Goal: Information Seeking & Learning: Find contact information

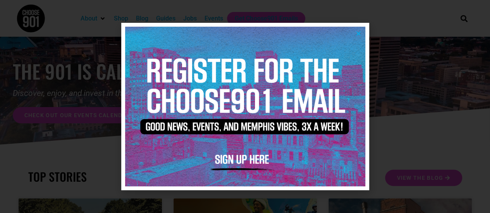
click at [252, 151] on img at bounding box center [245, 107] width 240 height 160
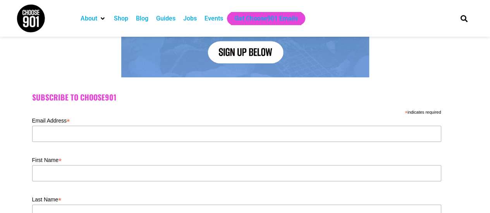
scroll to position [168, 0]
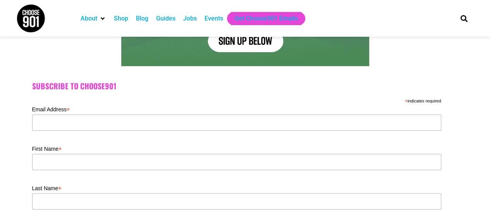
click at [199, 132] on div "Email Address *" at bounding box center [236, 123] width 409 height 39
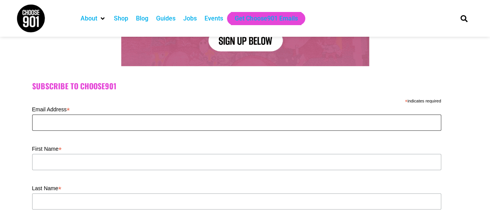
click at [192, 124] on input "Email Address *" at bounding box center [236, 123] width 409 height 16
type input "alyssamone09@gmail.com"
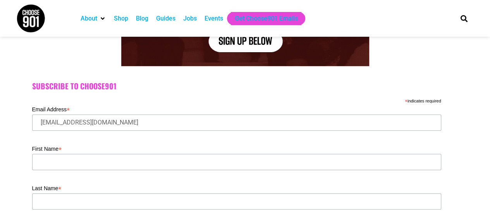
type input "38125"
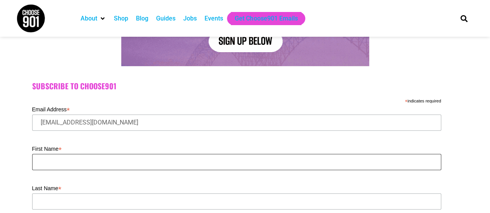
click at [124, 162] on input "First Name *" at bounding box center [236, 162] width 409 height 16
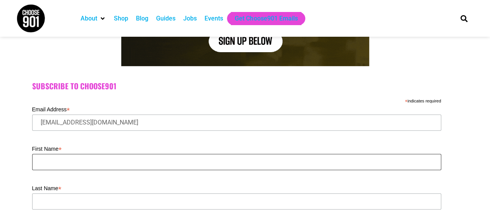
type input "Alyssa"
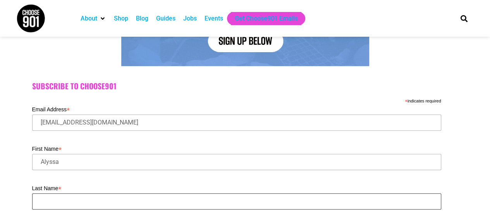
type input "Swift"
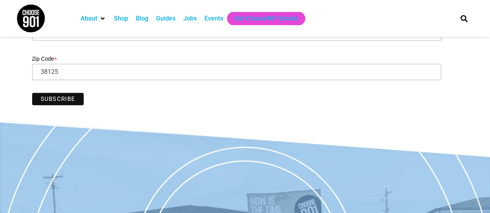
scroll to position [339, 0]
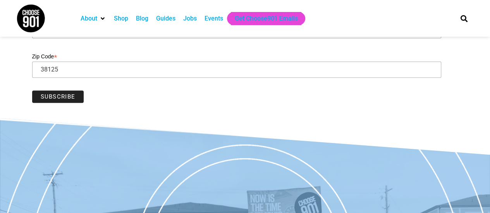
click at [70, 95] on input "Subscribe" at bounding box center [58, 97] width 52 height 12
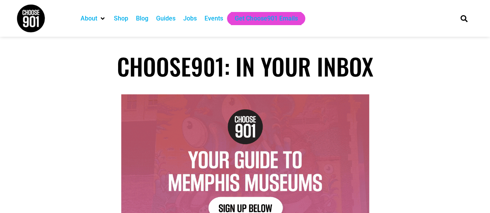
scroll to position [163, 0]
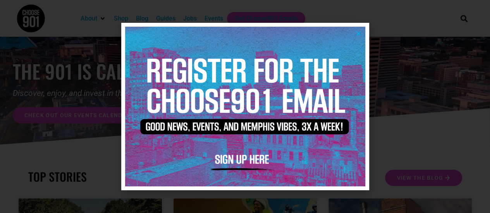
click at [358, 31] on icon "Close" at bounding box center [358, 34] width 6 height 6
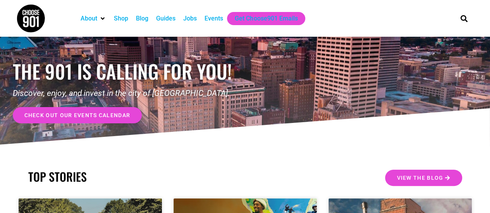
click at [215, 20] on div "Events" at bounding box center [213, 18] width 19 height 9
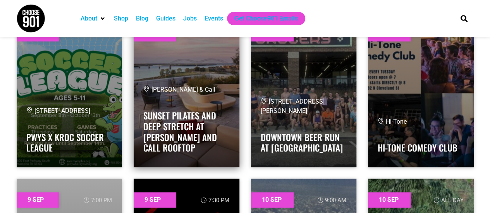
scroll to position [463, 0]
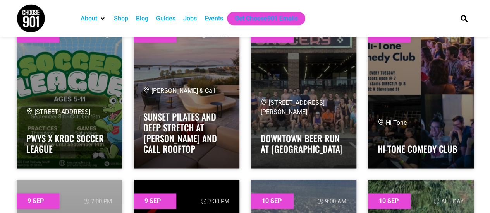
click at [191, 18] on div "Jobs" at bounding box center [190, 18] width 14 height 9
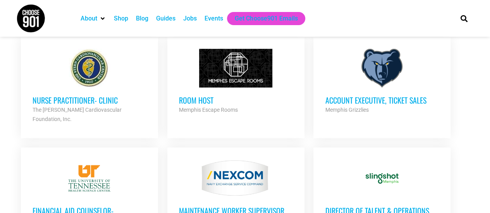
scroll to position [535, 0]
click at [345, 97] on h3 "Account Executive, Ticket Sales" at bounding box center [382, 100] width 114 height 10
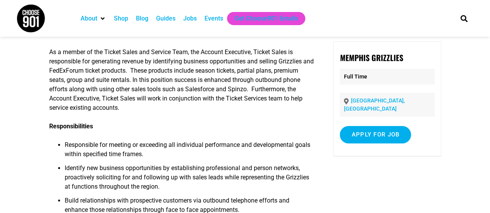
scroll to position [21, 0]
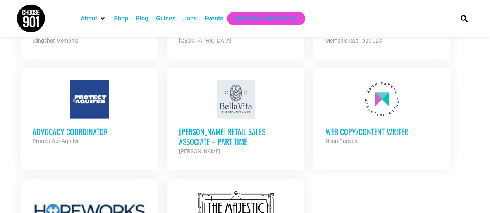
scroll to position [837, 0]
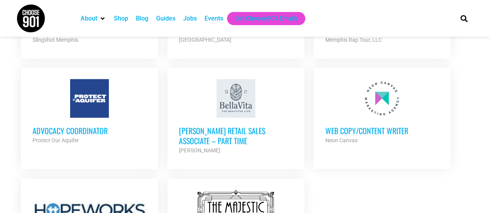
click at [93, 126] on h3 "Advocacy Coordinator" at bounding box center [90, 131] width 114 height 10
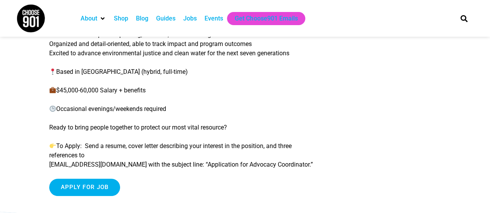
scroll to position [182, 0]
click at [86, 191] on input "Apply for job" at bounding box center [84, 186] width 71 height 17
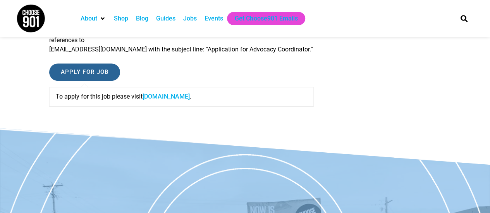
scroll to position [298, 0]
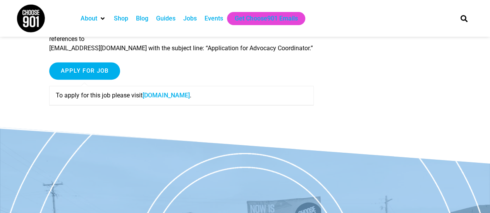
click at [165, 96] on link "drive.google.com" at bounding box center [165, 95] width 47 height 7
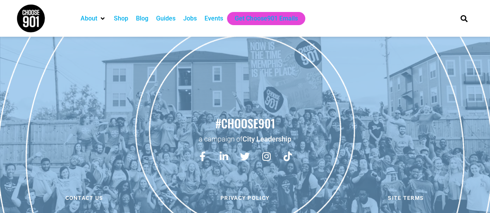
scroll to position [1186, 0]
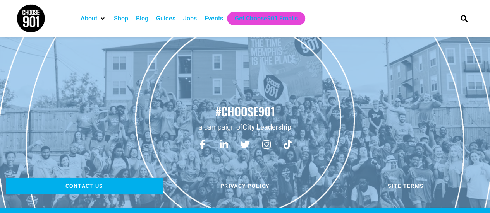
click at [82, 184] on span "Contact us" at bounding box center [84, 186] width 38 height 5
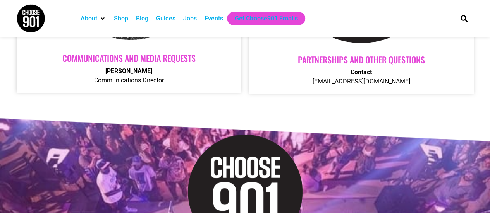
scroll to position [457, 0]
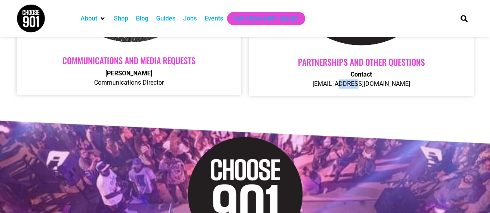
drag, startPoint x: 348, startPoint y: 84, endPoint x: 366, endPoint y: 82, distance: 18.3
click at [366, 82] on p "Contact Contact@choose901.com" at bounding box center [361, 79] width 209 height 19
click at [359, 74] on strong "Contact" at bounding box center [360, 74] width 21 height 7
click at [353, 61] on link "Partnerships AND OTHER QUESTIONS" at bounding box center [361, 62] width 127 height 12
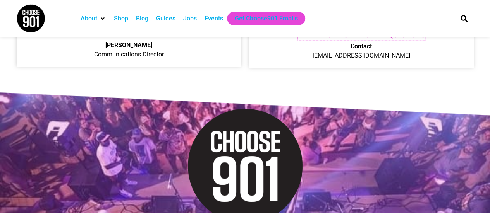
scroll to position [486, 0]
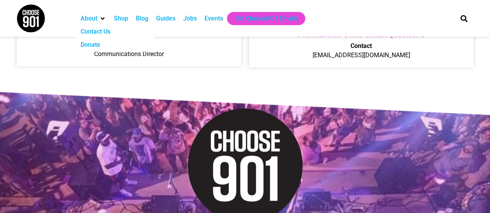
click at [102, 31] on div "Contact Us" at bounding box center [96, 31] width 30 height 9
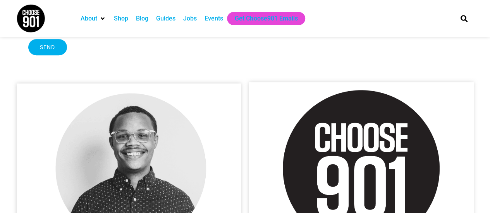
scroll to position [401, 0]
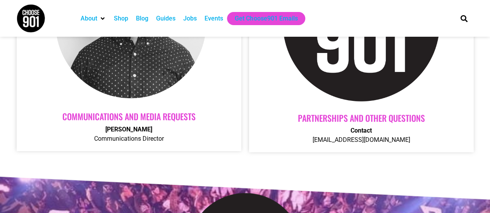
click at [310, 96] on img at bounding box center [361, 23] width 157 height 157
click at [58, 124] on div "Communications and Media Requests Adam Chambers Communications Director" at bounding box center [128, 128] width 209 height 32
click at [112, 110] on link "Communications and Media Requests" at bounding box center [128, 116] width 133 height 12
click at [112, 127] on strong "Adam Chambers" at bounding box center [128, 129] width 47 height 7
click at [128, 141] on p "Adam Chambers Communications Director" at bounding box center [128, 134] width 209 height 19
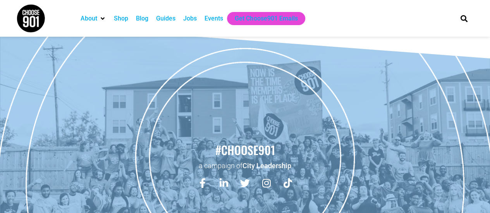
scroll to position [985, 0]
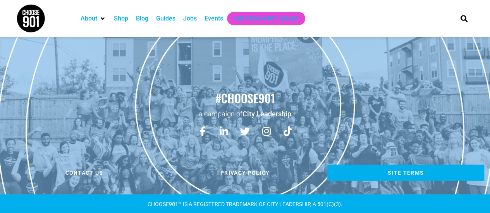
click at [403, 172] on span "Site Terms" at bounding box center [406, 172] width 36 height 5
click at [391, 173] on span "Site Terms" at bounding box center [406, 172] width 36 height 5
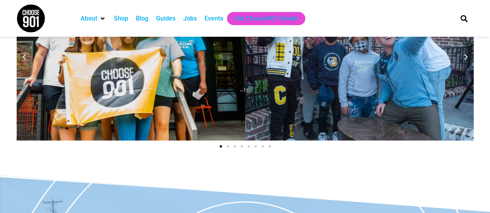
scroll to position [985, 0]
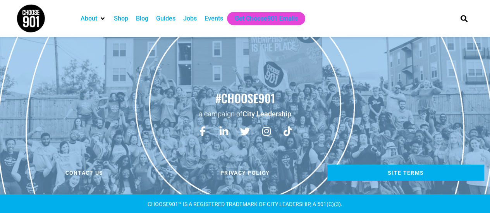
click at [406, 170] on span "Site Terms" at bounding box center [406, 172] width 36 height 5
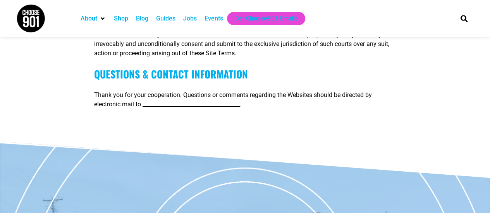
scroll to position [3076, 0]
